Goal: Information Seeking & Learning: Learn about a topic

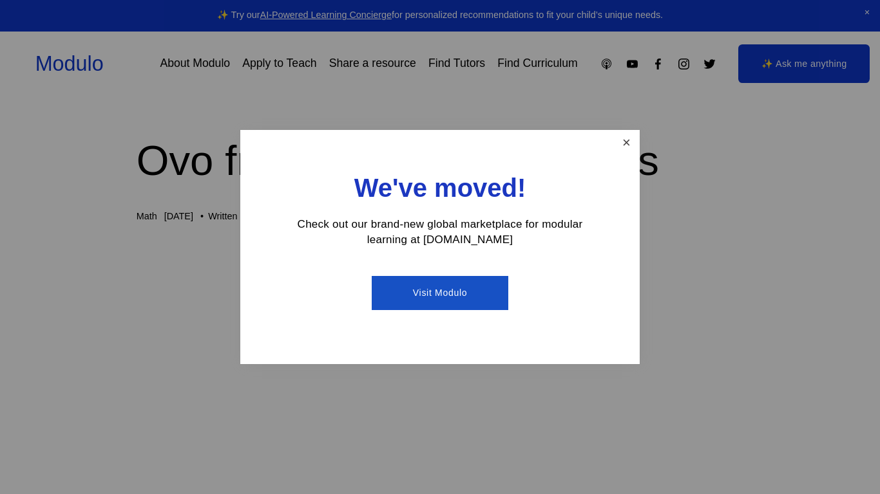
click at [617, 146] on link "Close" at bounding box center [626, 143] width 23 height 23
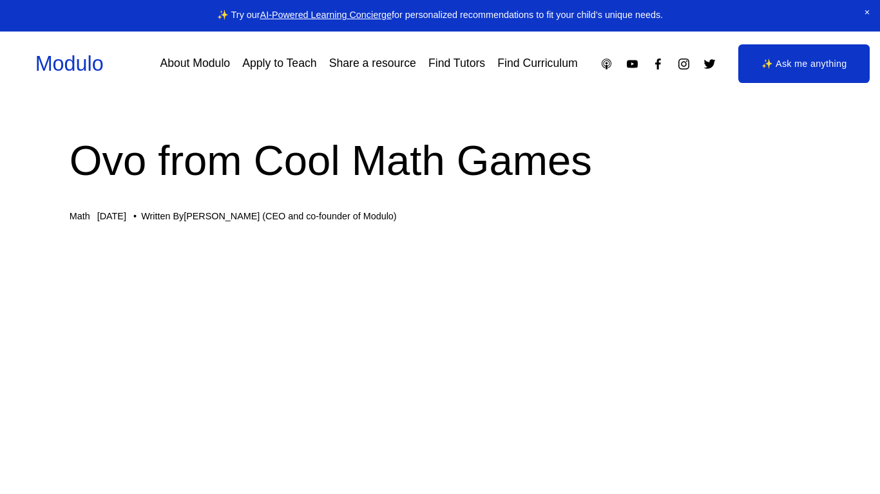
scroll to position [0, 70]
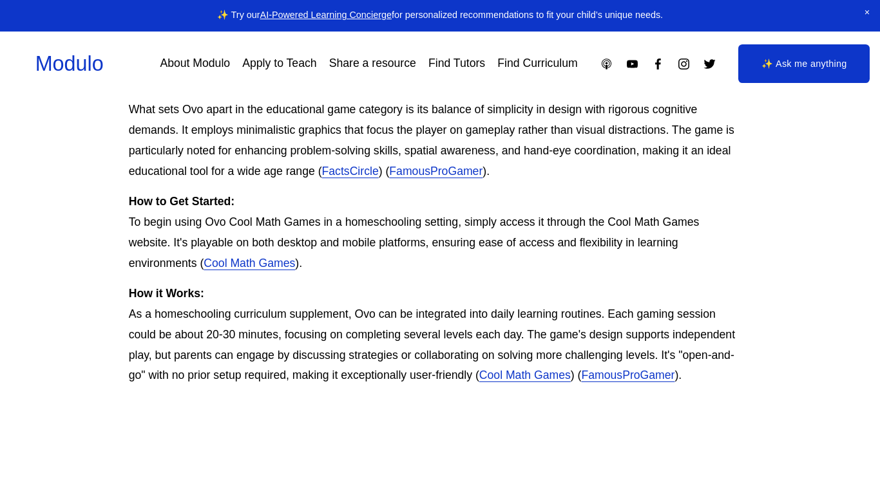
scroll to position [628, 13]
